Goal: Transaction & Acquisition: Purchase product/service

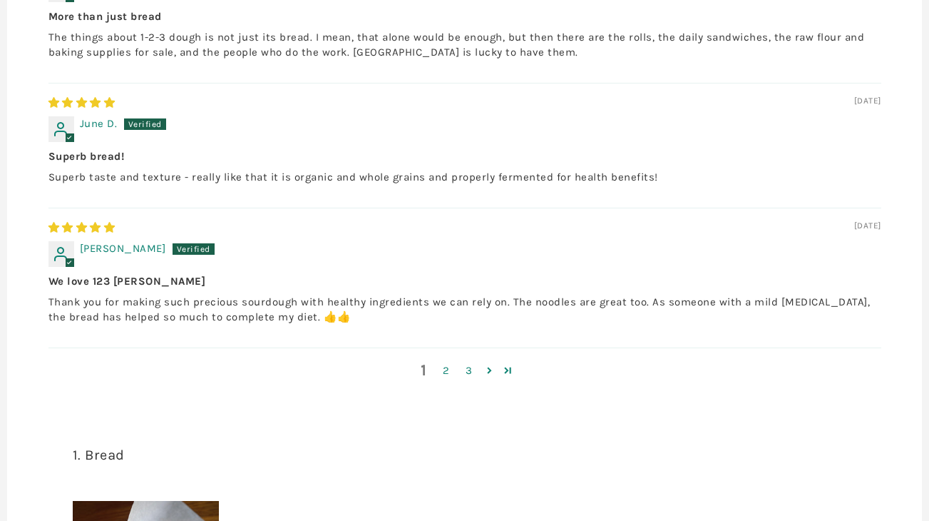
scroll to position [1432, 0]
click at [448, 378] on link "2" at bounding box center [446, 370] width 23 height 16
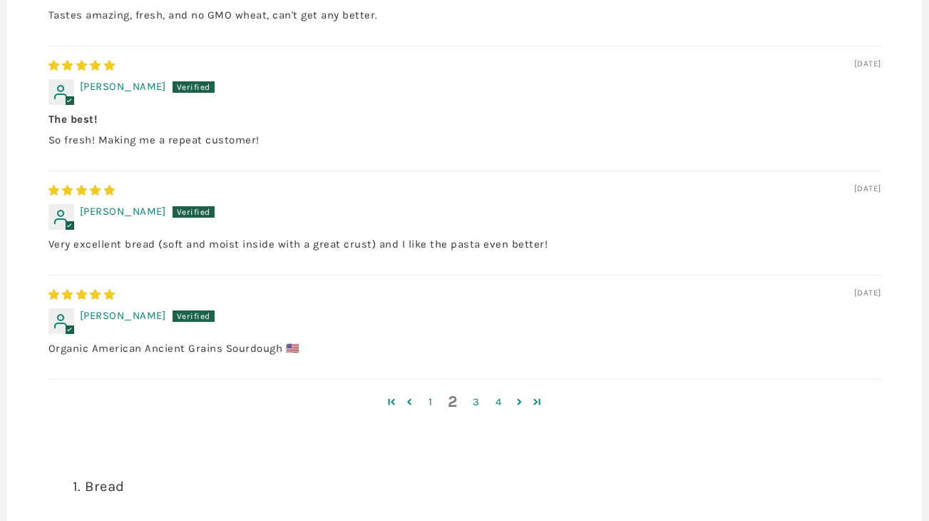
scroll to position [1366, 0]
click at [479, 409] on link "3" at bounding box center [476, 400] width 23 height 16
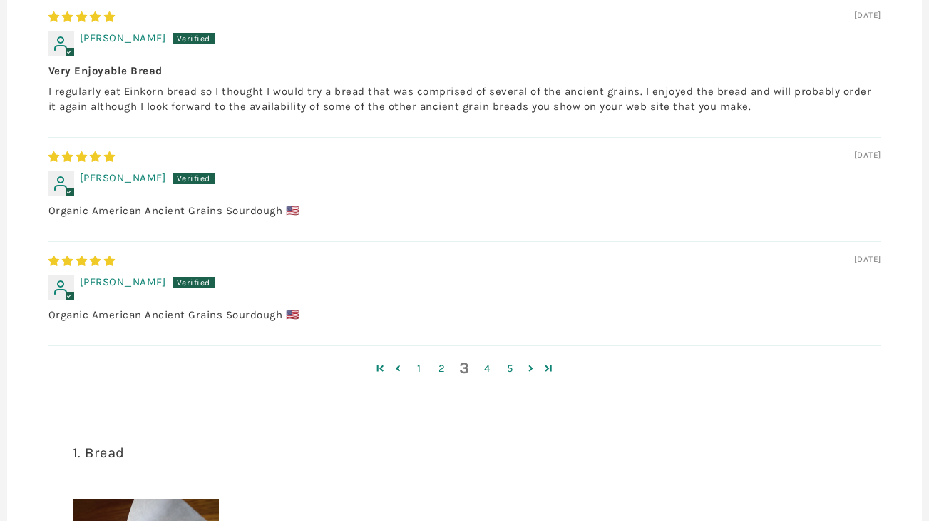
scroll to position [1399, 0]
click at [488, 376] on link "4" at bounding box center [487, 367] width 23 height 16
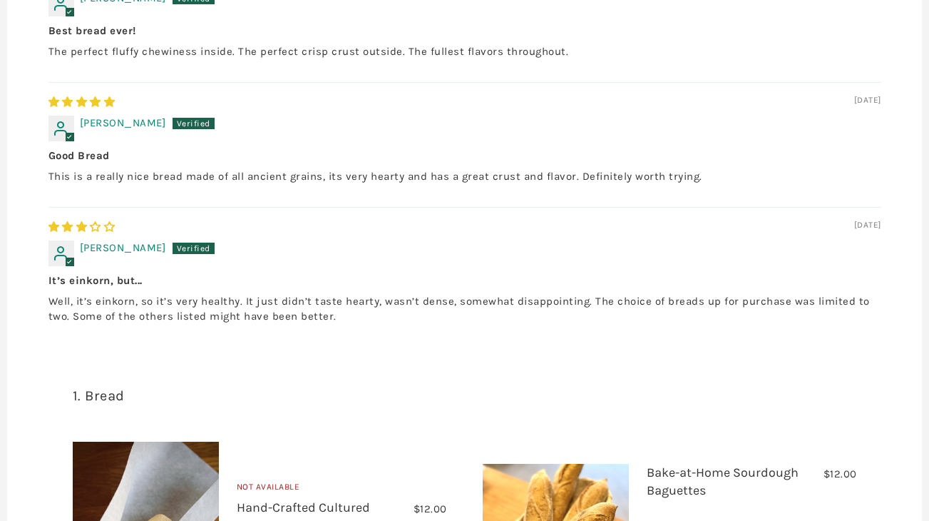
scroll to position [1175, 0]
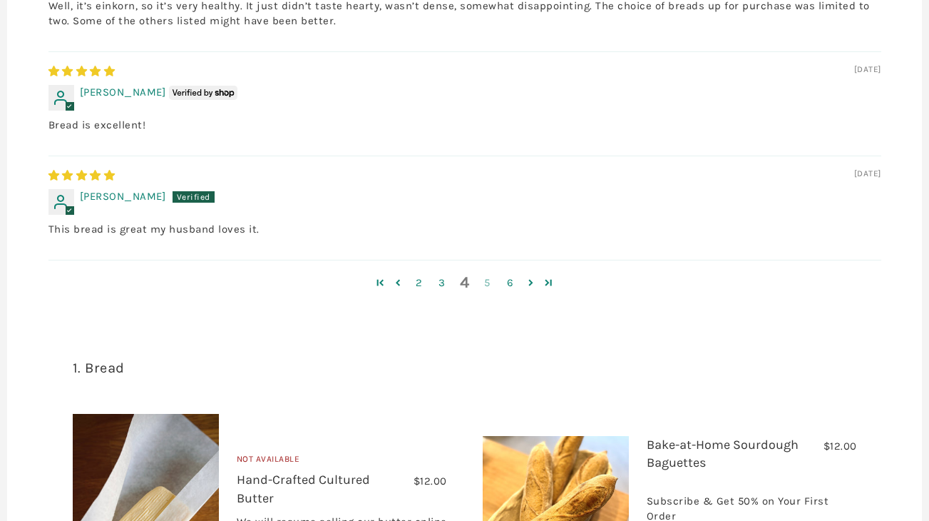
click at [489, 291] on link "5" at bounding box center [487, 283] width 23 height 16
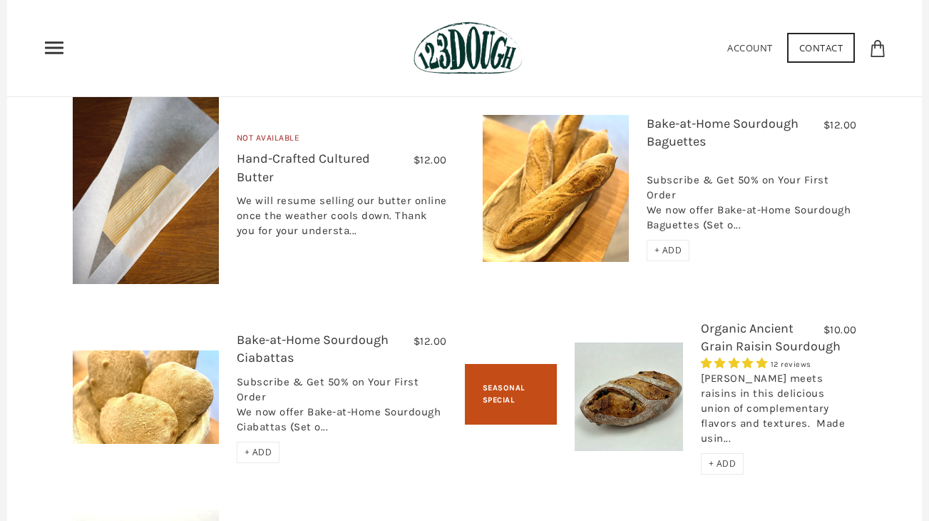
scroll to position [1935, 0]
click at [662, 150] on link "Bake-at-Home Sourdough Baguettes" at bounding box center [723, 133] width 152 height 34
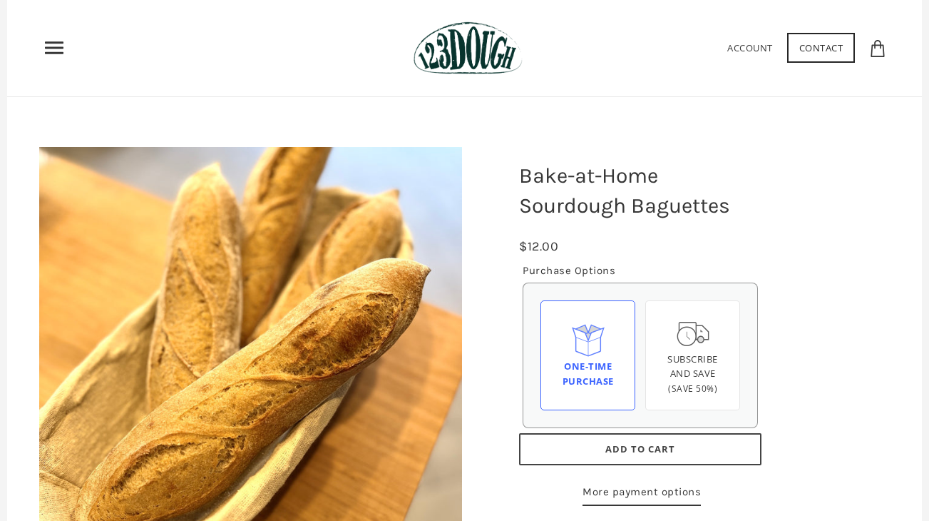
scroll to position [31, 0]
